Goal: Information Seeking & Learning: Check status

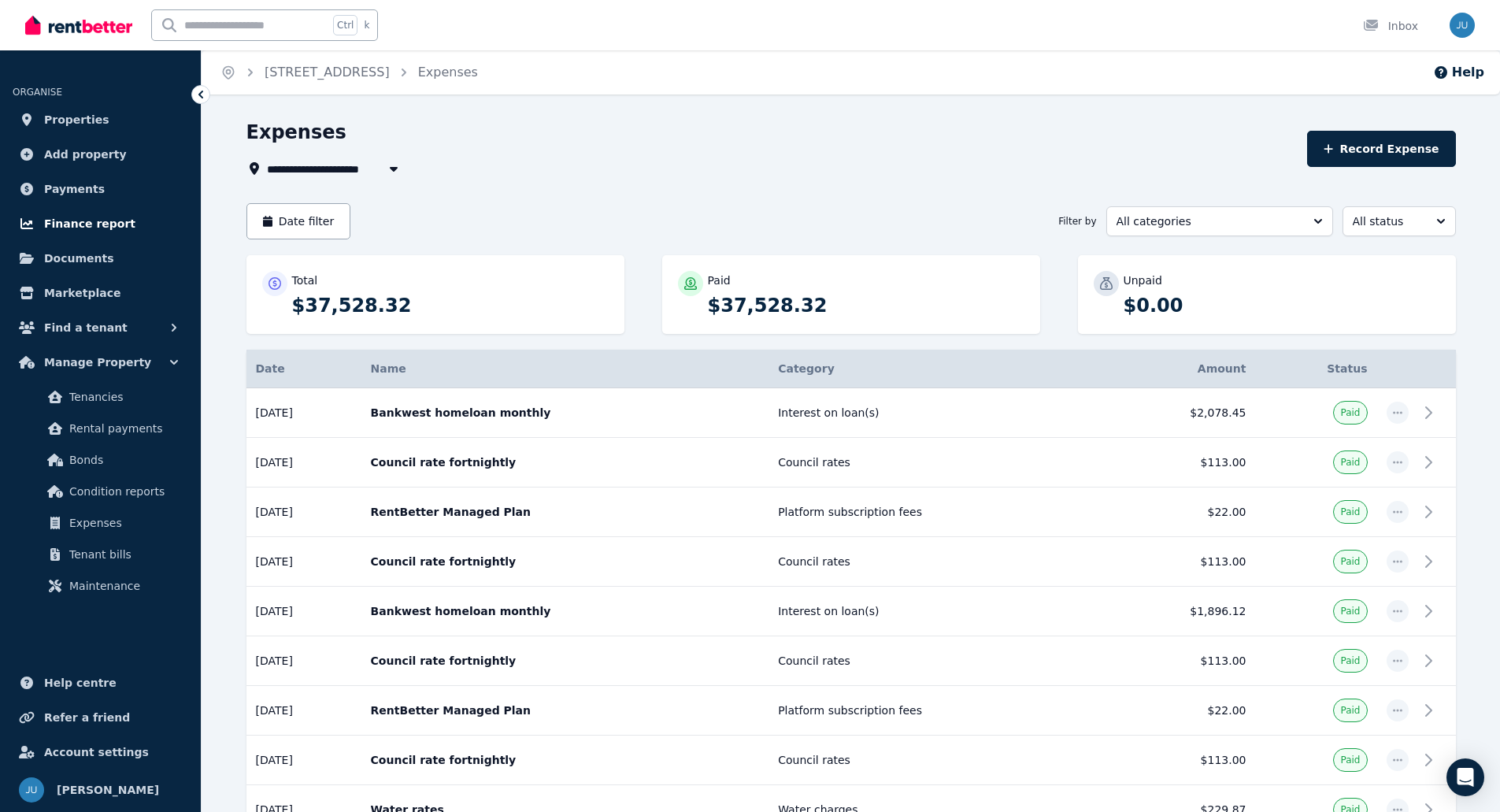
click at [89, 215] on span "Finance report" at bounding box center [89, 224] width 91 height 19
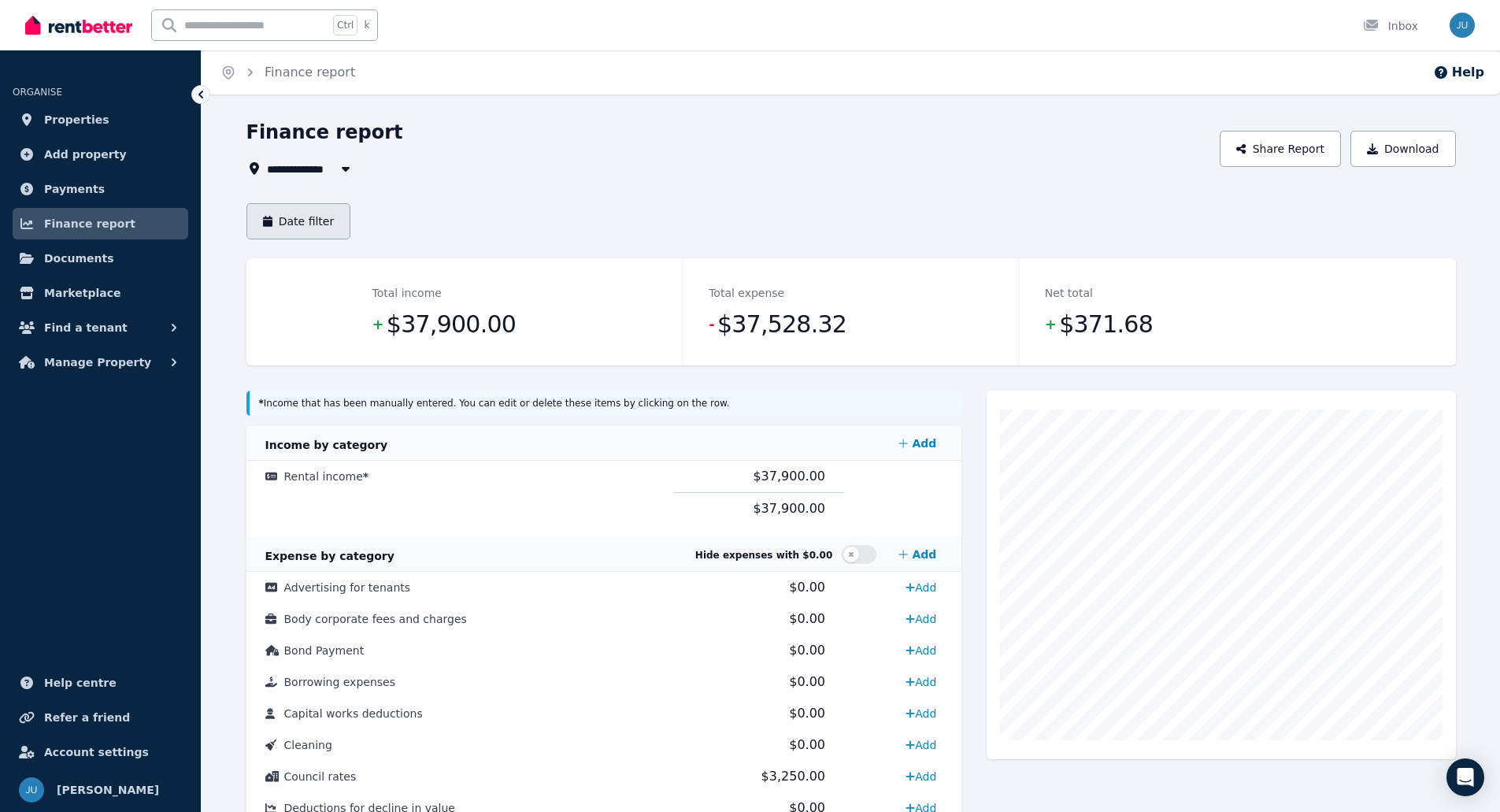
click at [320, 217] on button "Date filter" at bounding box center [298, 221] width 104 height 36
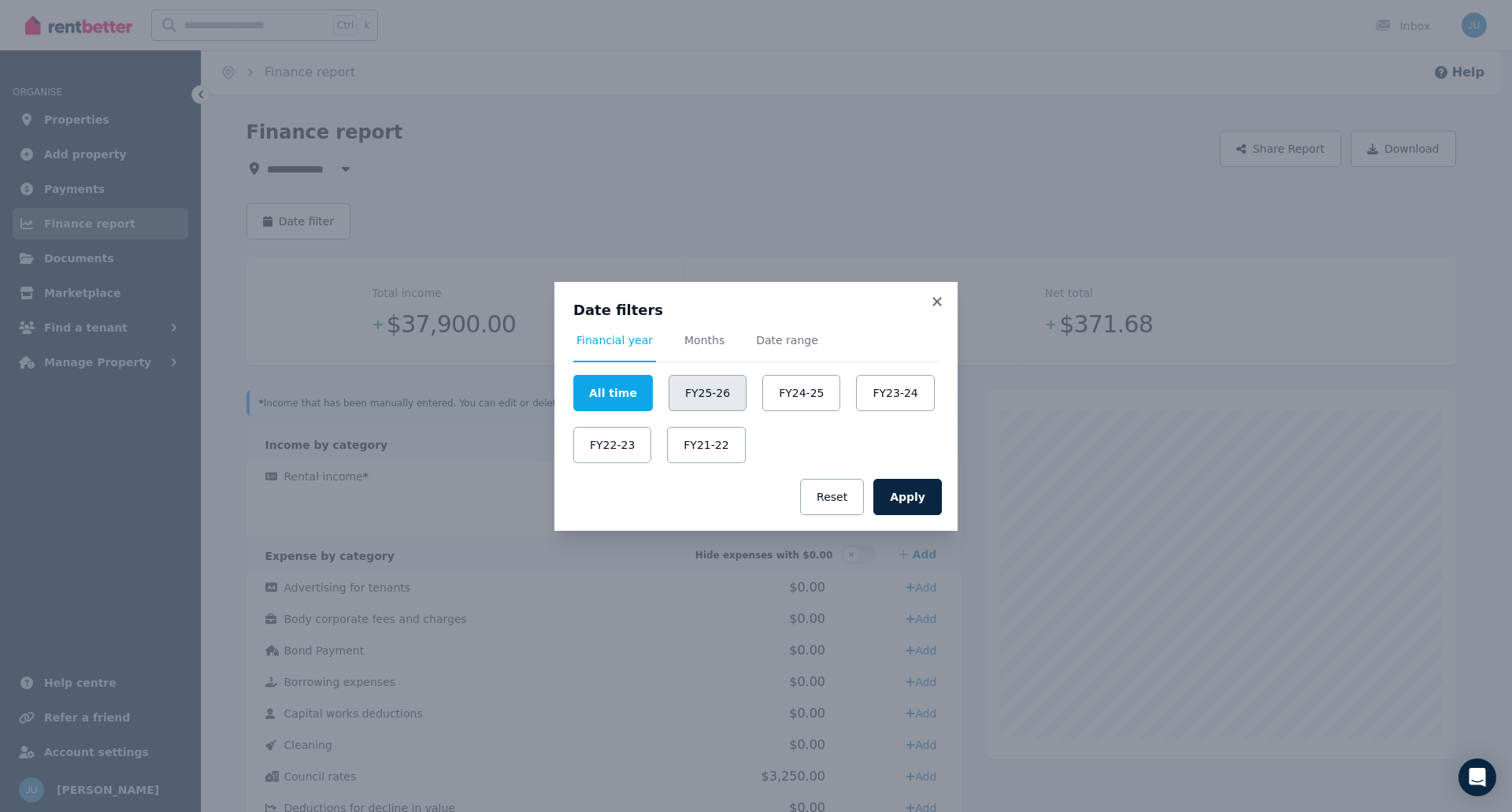
click at [692, 395] on button "FY25-26" at bounding box center [707, 393] width 77 height 36
click at [915, 498] on button "Apply" at bounding box center [908, 497] width 69 height 36
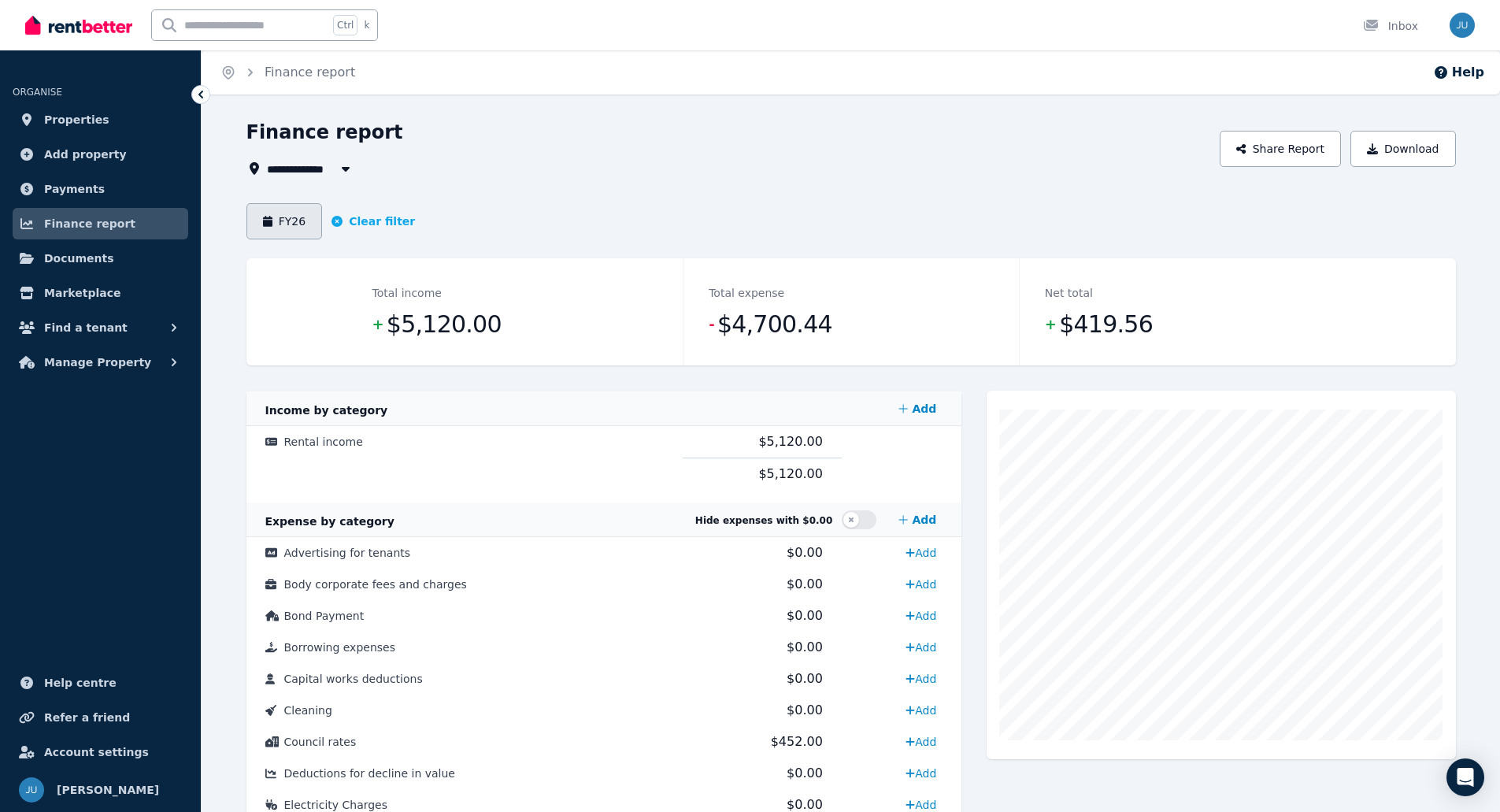
click at [298, 211] on button "FY26" at bounding box center [285, 221] width 77 height 36
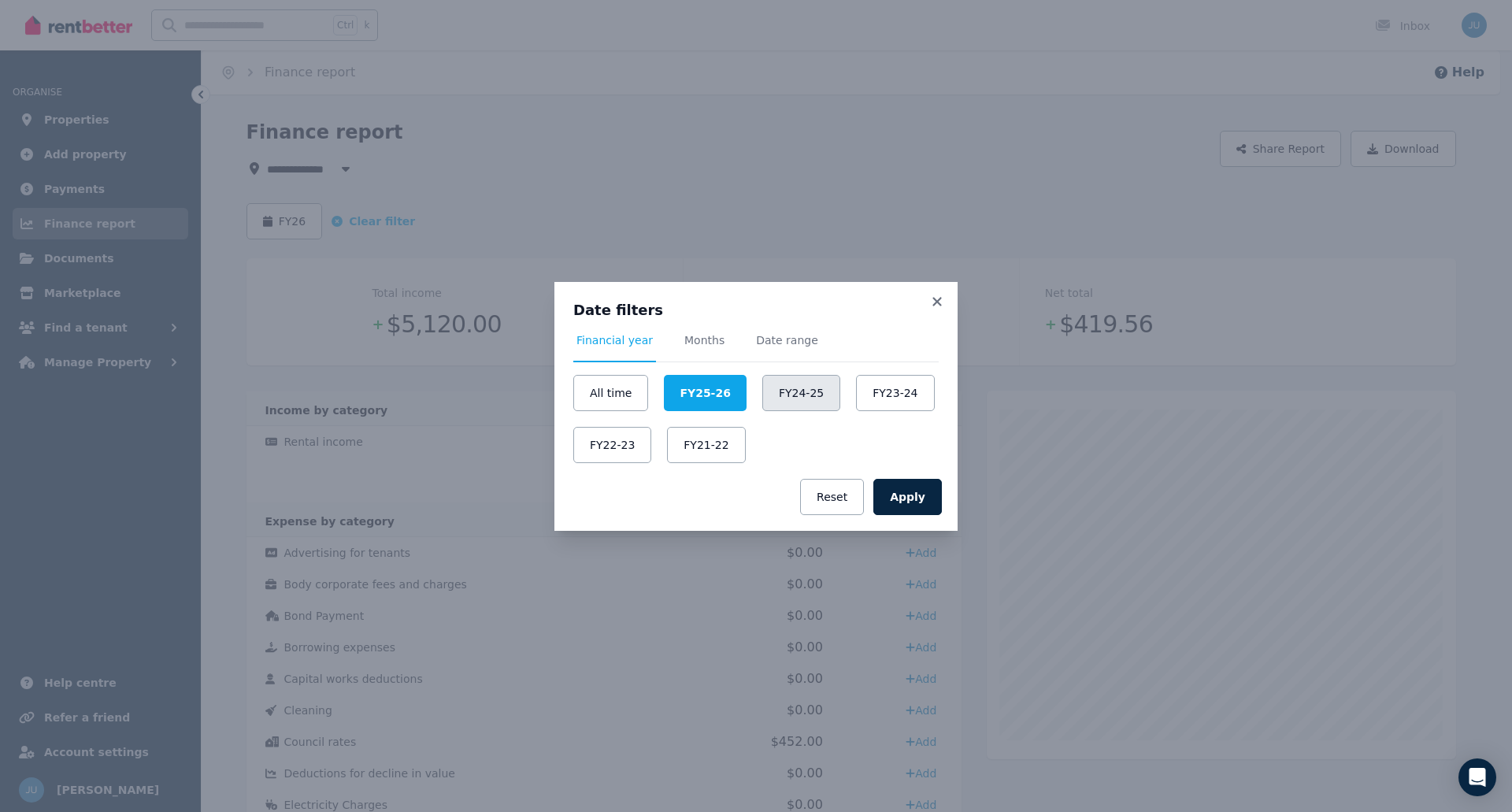
click at [762, 401] on button "FY24-25" at bounding box center [800, 393] width 77 height 36
click at [924, 497] on button "Apply" at bounding box center [908, 497] width 69 height 36
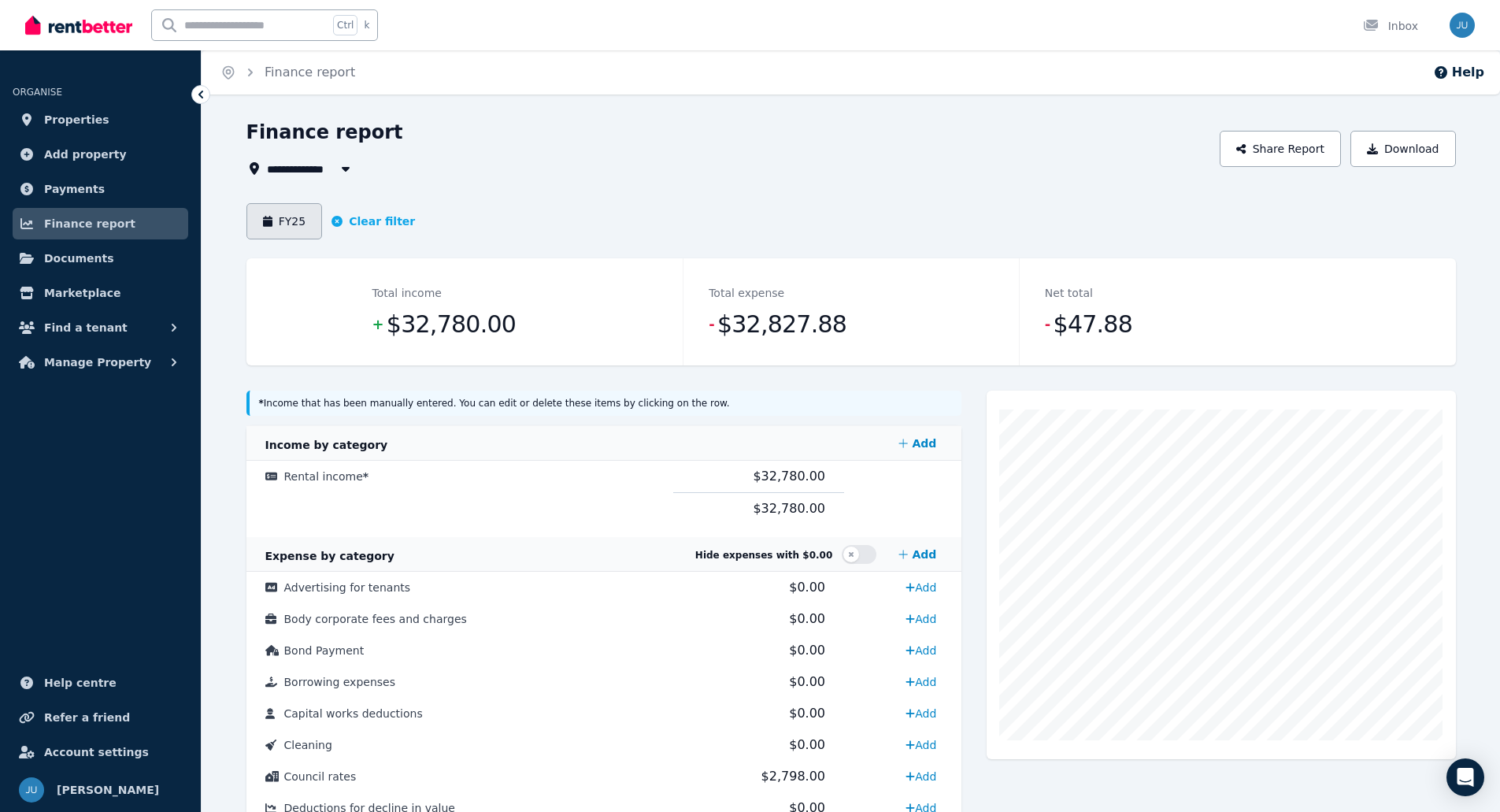
click at [292, 219] on button "FY25" at bounding box center [285, 221] width 77 height 36
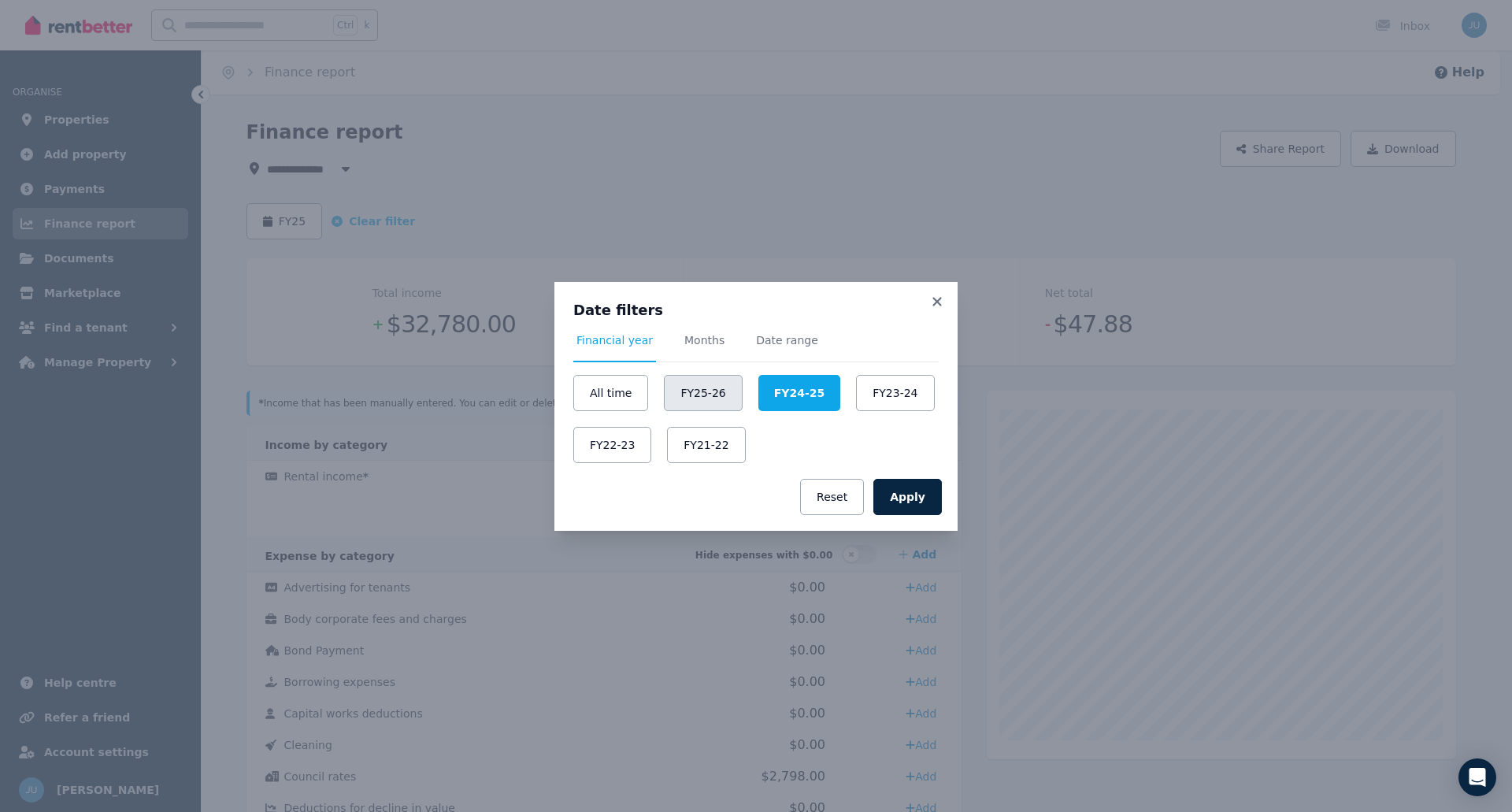
click at [711, 388] on button "FY25-26" at bounding box center [702, 393] width 77 height 36
click at [907, 495] on button "Apply" at bounding box center [908, 497] width 69 height 36
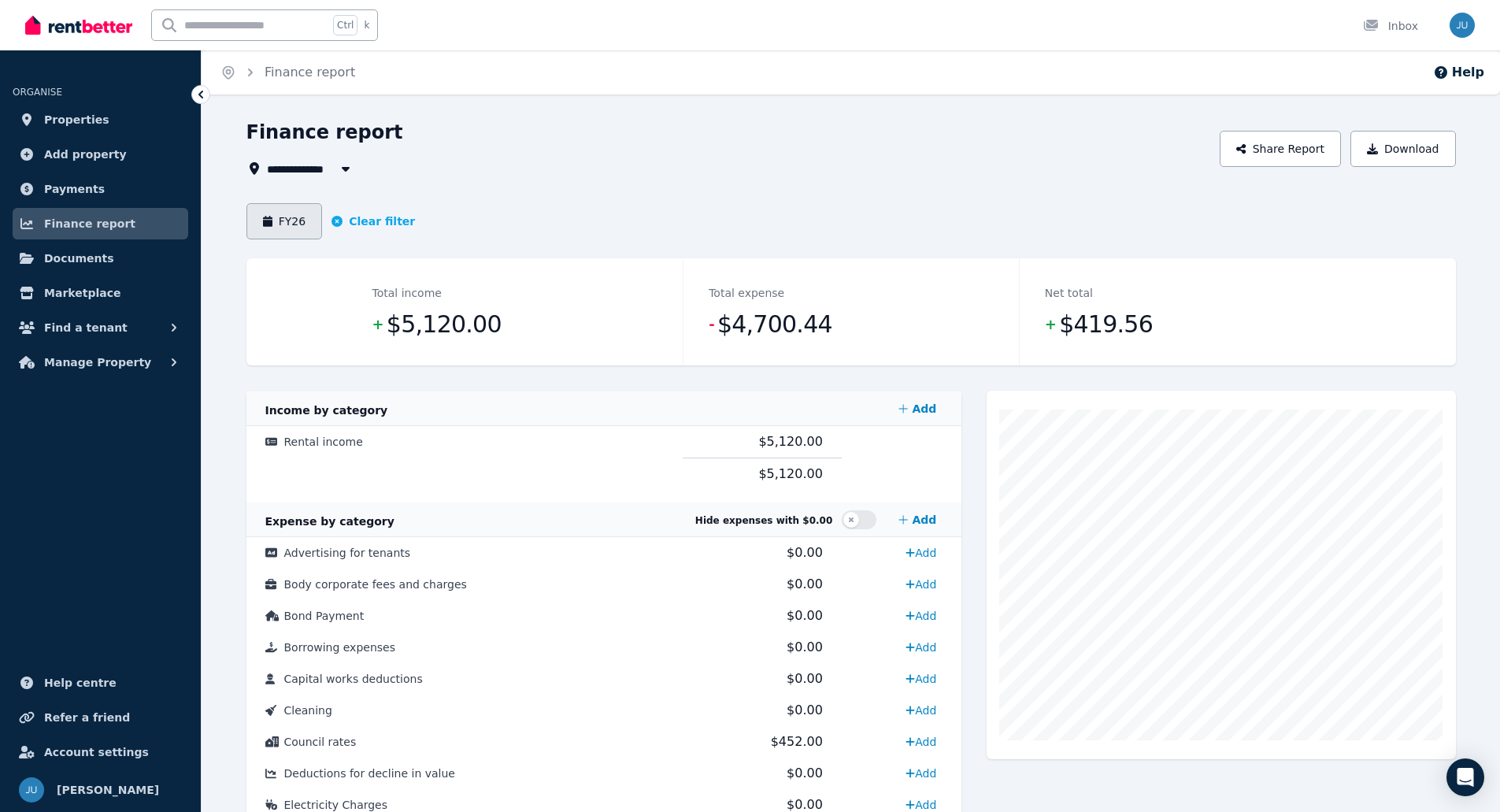
click at [277, 216] on button "FY26" at bounding box center [285, 221] width 77 height 36
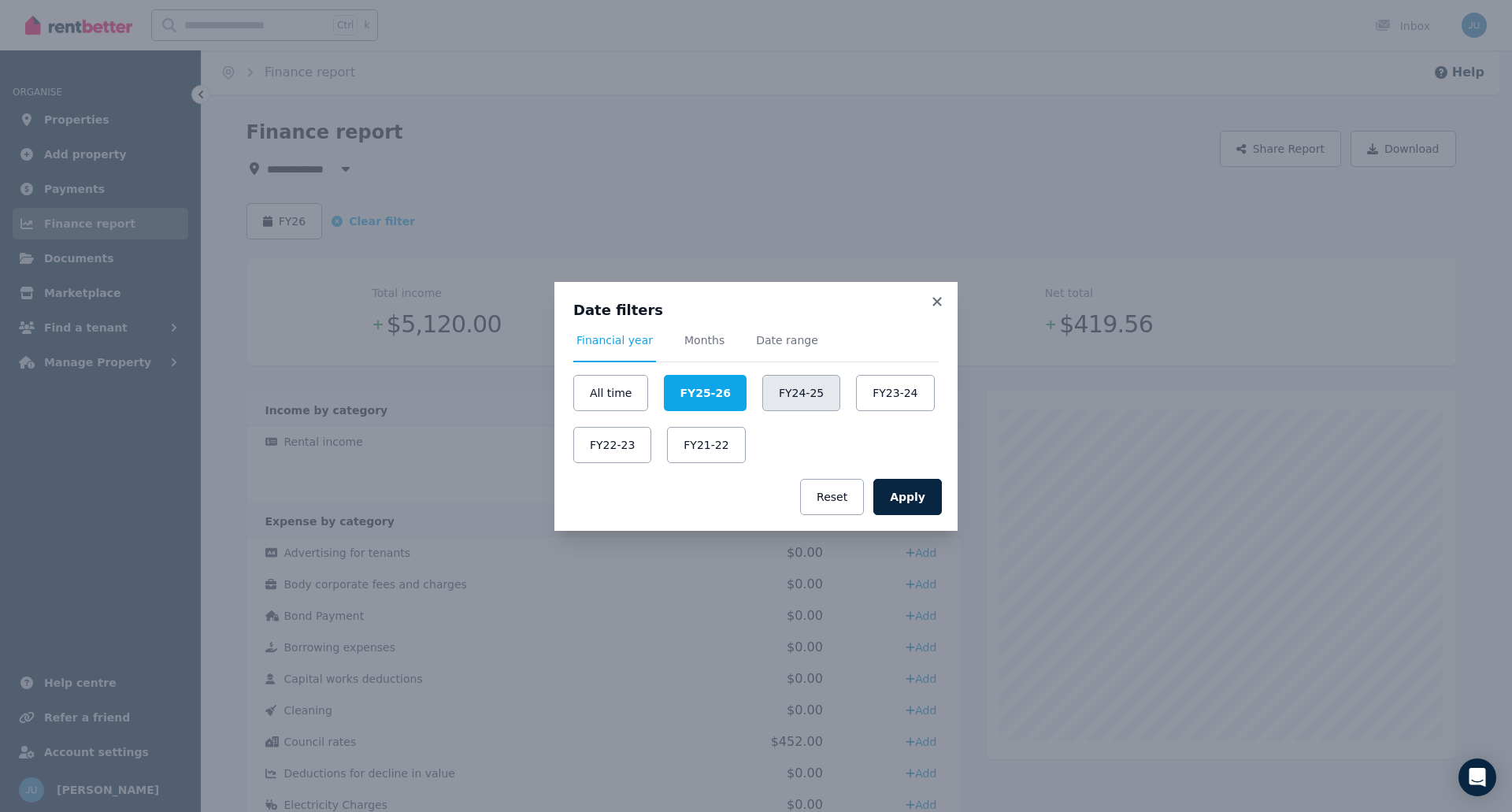
click at [783, 394] on button "FY24-25" at bounding box center [800, 393] width 77 height 36
click at [909, 499] on button "Apply" at bounding box center [908, 497] width 69 height 36
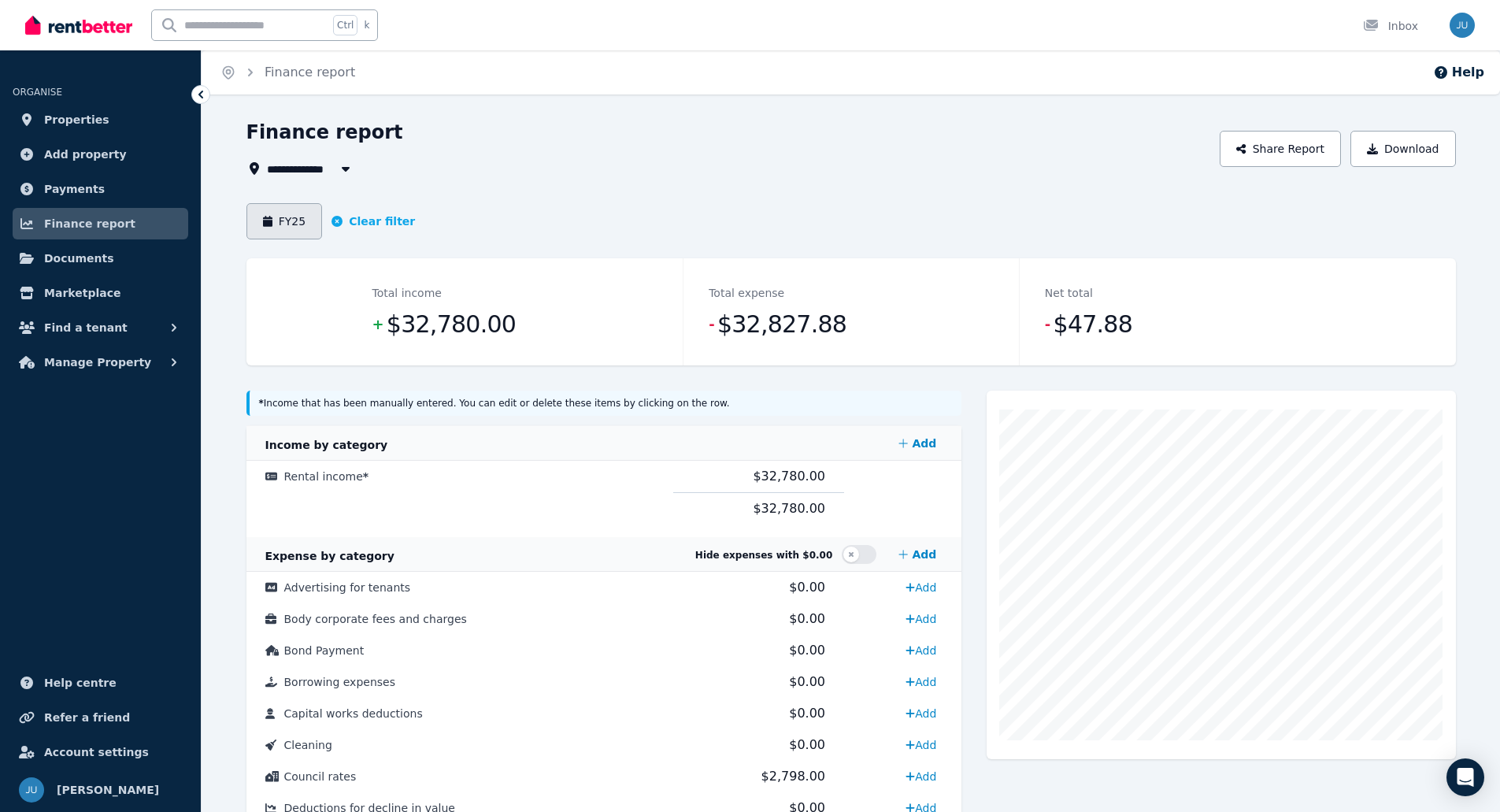
click at [267, 224] on icon "button" at bounding box center [268, 222] width 10 height 11
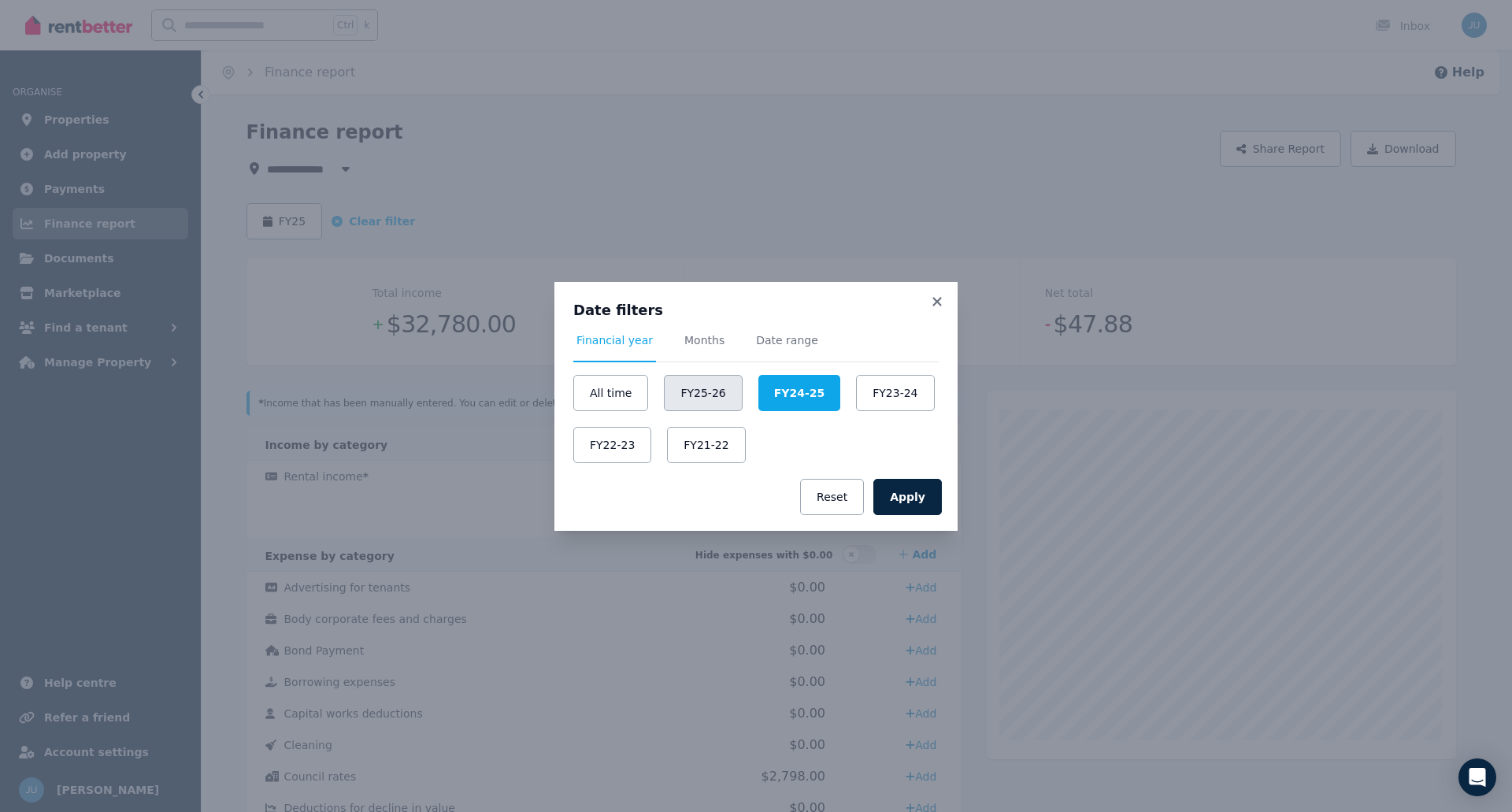
click at [700, 393] on button "FY25-26" at bounding box center [702, 393] width 77 height 36
click at [932, 503] on button "Apply" at bounding box center [908, 497] width 69 height 36
